Goal: Task Accomplishment & Management: Use online tool/utility

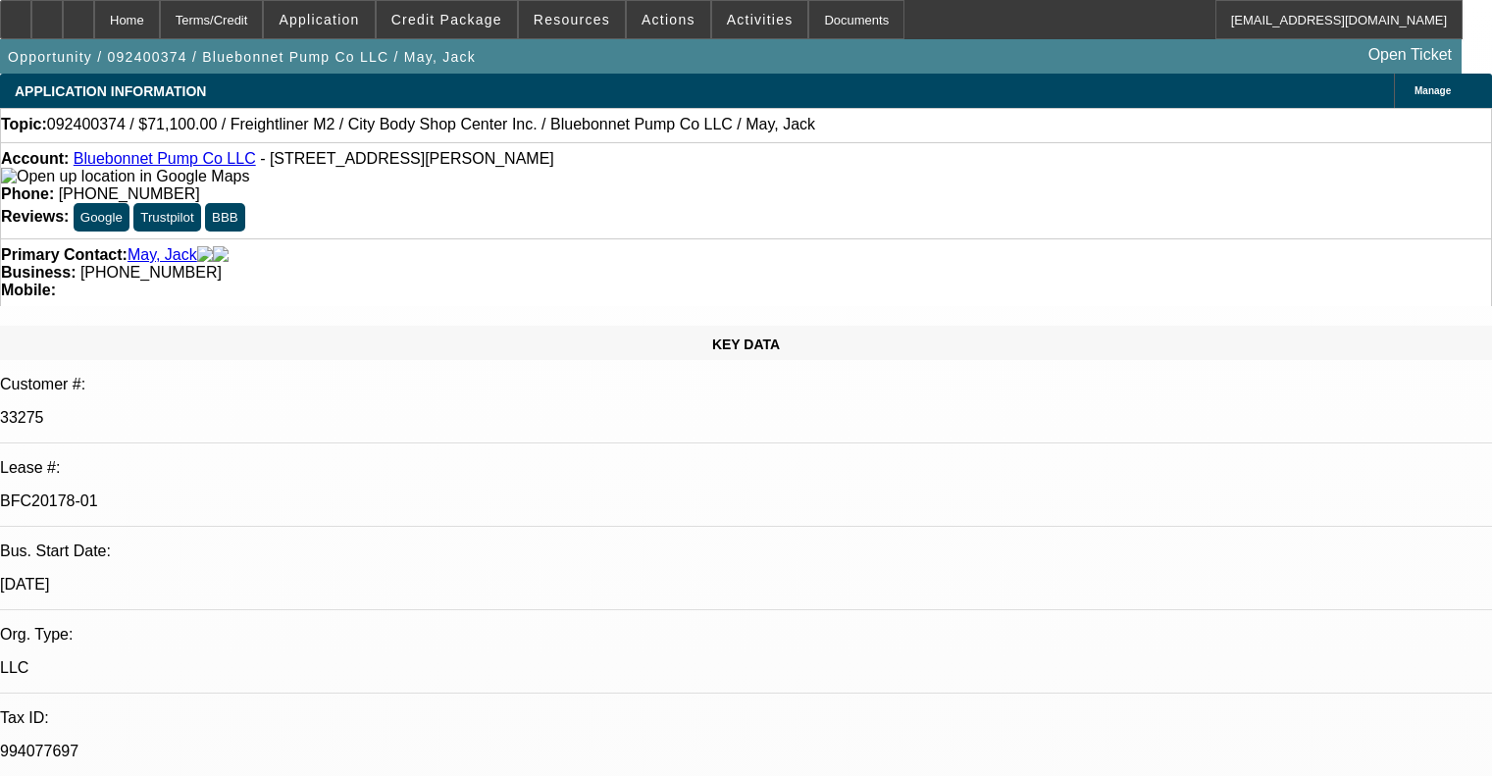
select select "0"
select select "2"
select select "0"
select select "6"
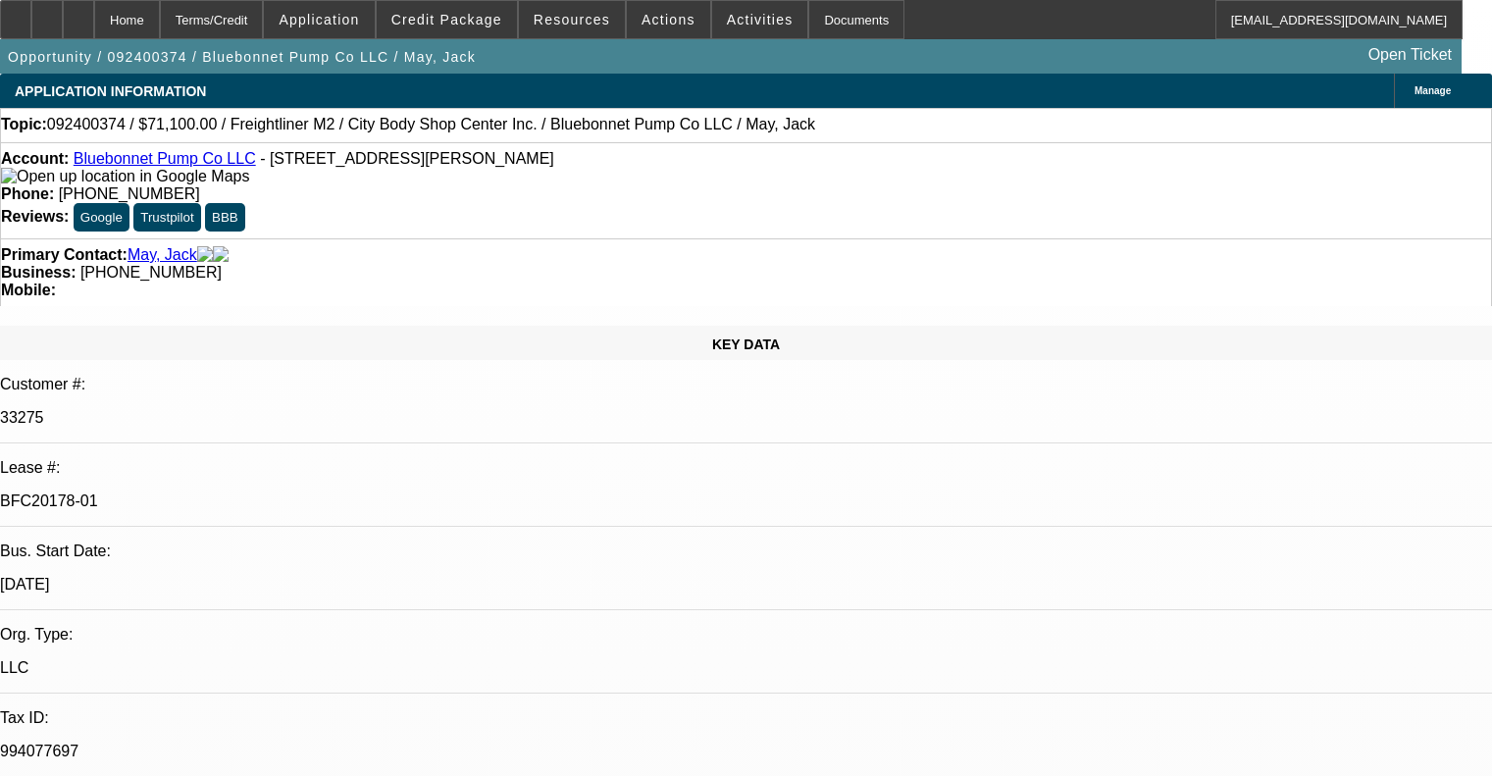
select select "0.1"
select select "2"
select select "0"
select select "6"
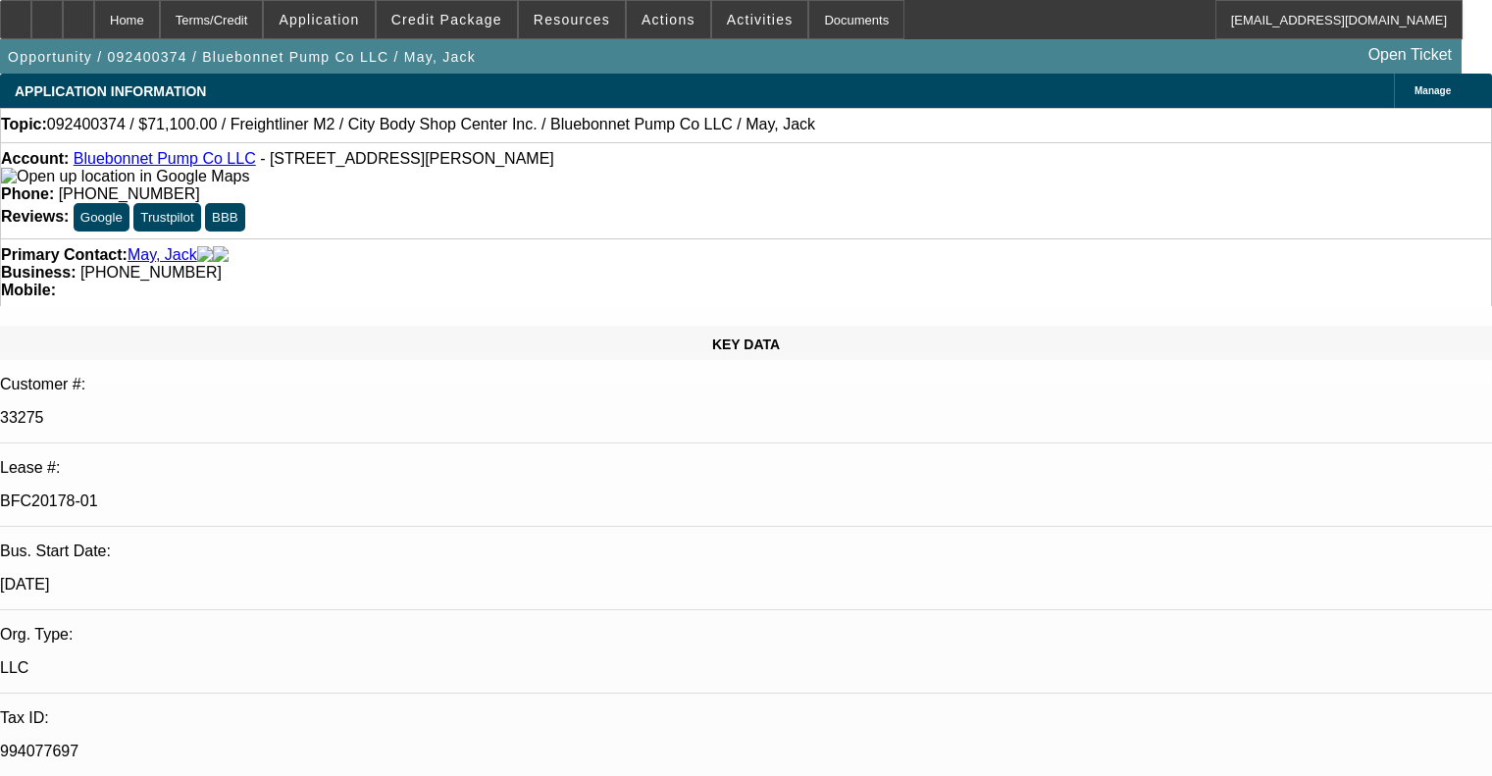
select select "0.1"
select select "2"
select select "0"
select select "6"
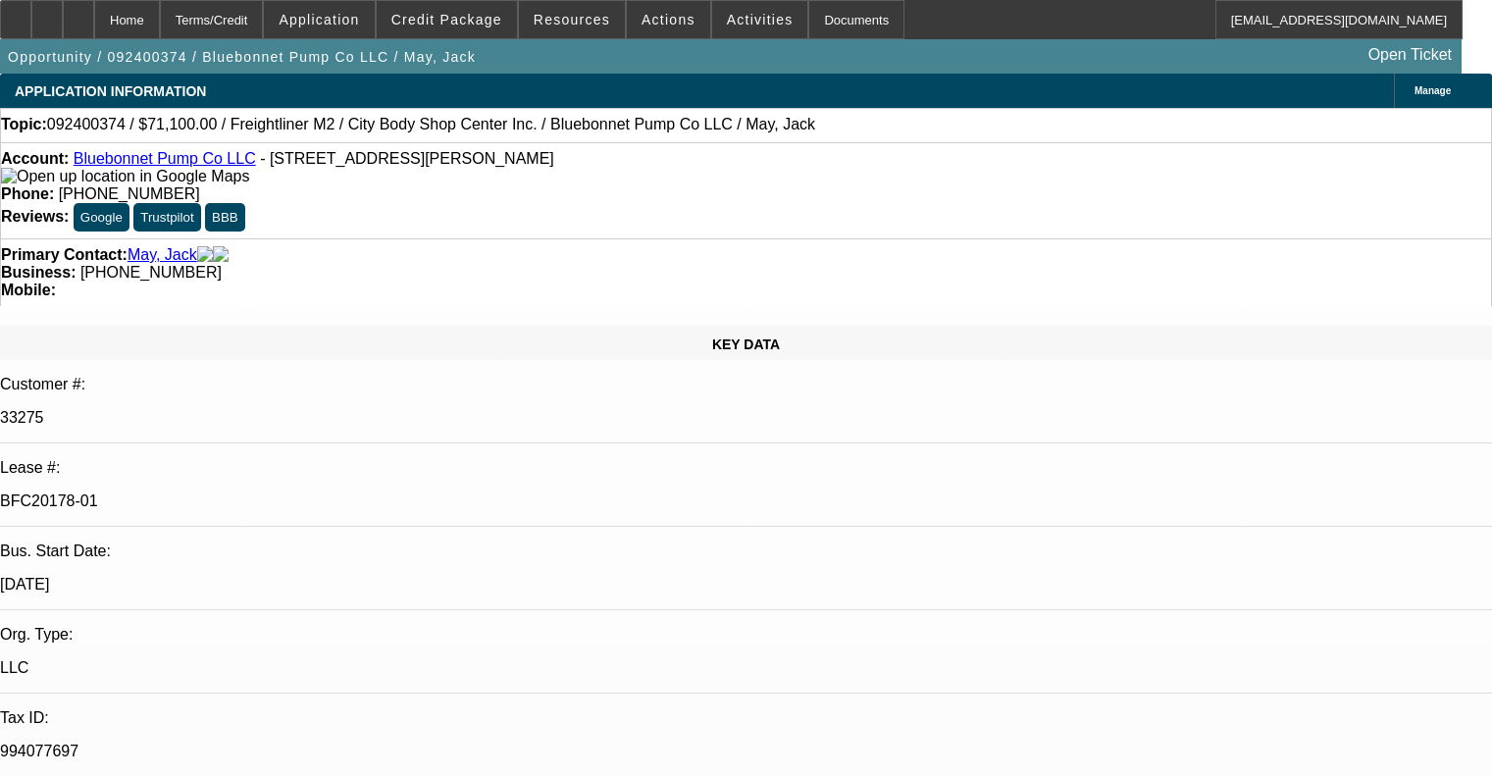
select select "0.1"
select select "2"
select select "0"
select select "6"
